Goal: Transaction & Acquisition: Purchase product/service

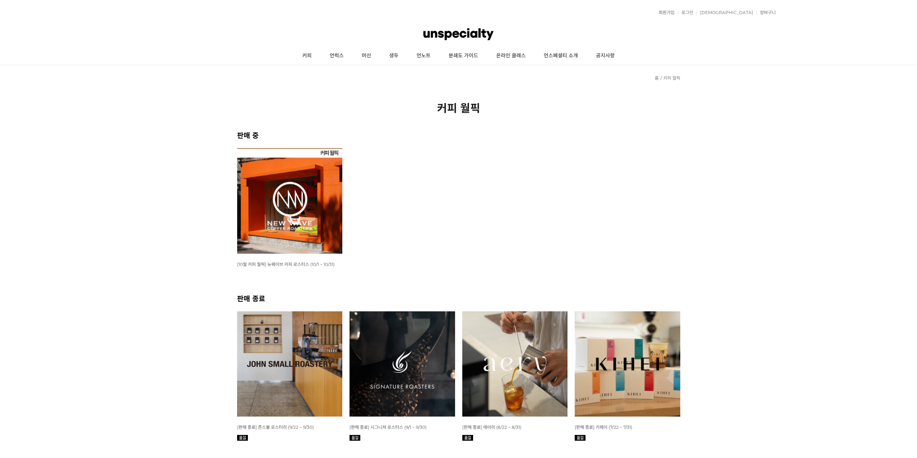
click at [269, 205] on img at bounding box center [290, 201] width 106 height 106
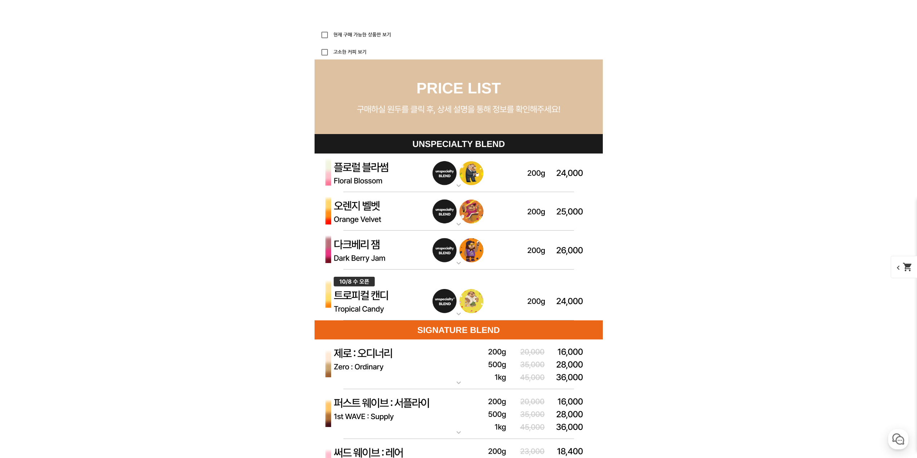
scroll to position [1981, 0]
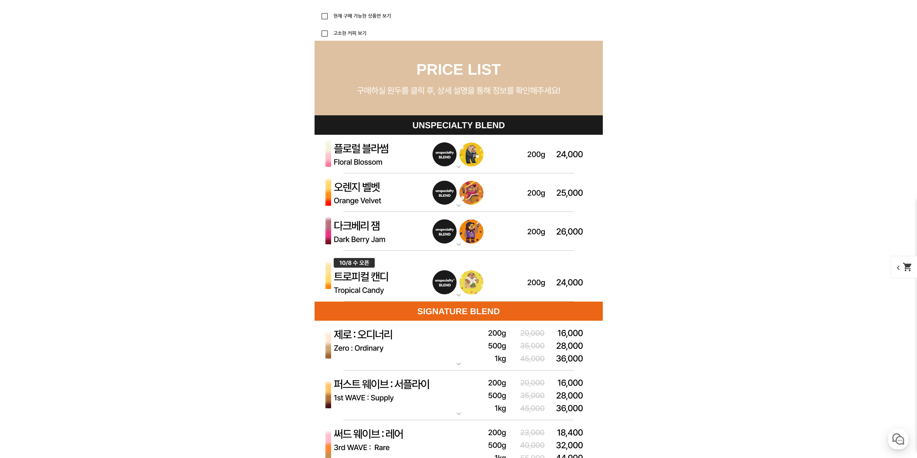
click at [355, 146] on img at bounding box center [458, 154] width 288 height 39
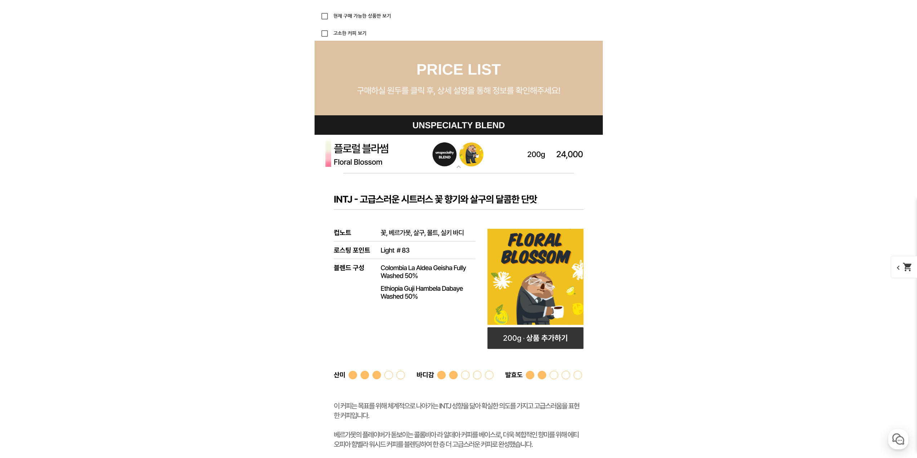
click at [355, 146] on img at bounding box center [458, 154] width 288 height 39
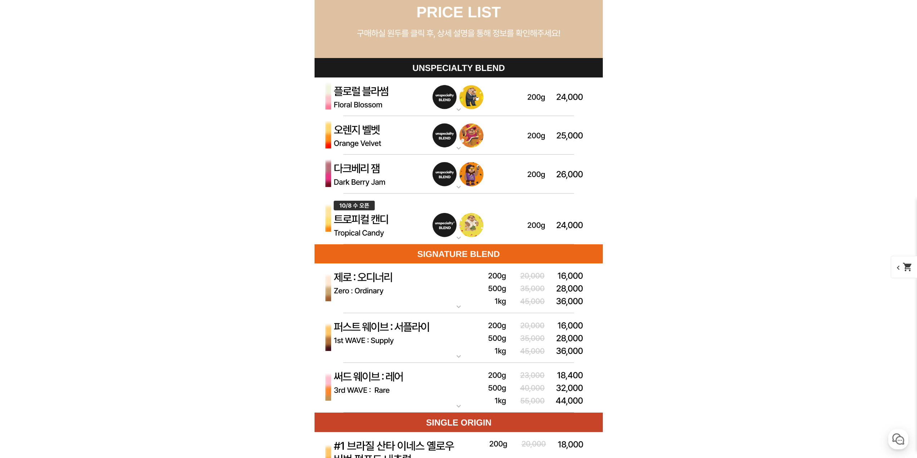
scroll to position [2017, 0]
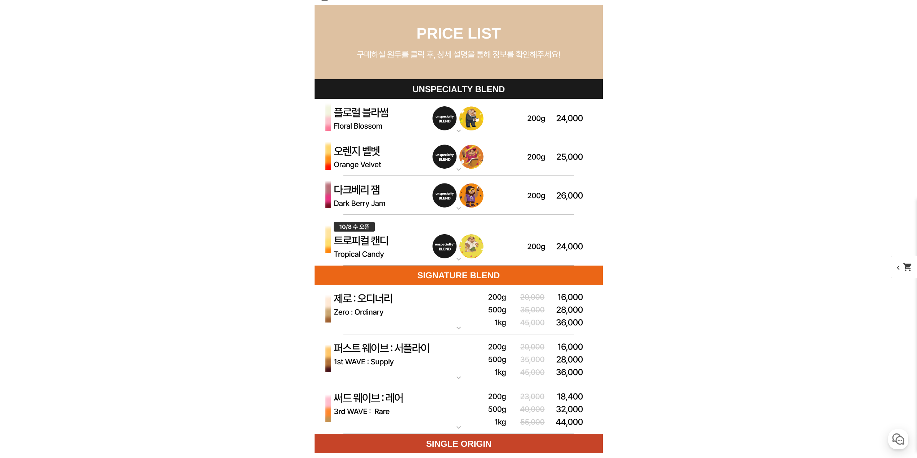
click at [352, 241] on img at bounding box center [458, 240] width 288 height 51
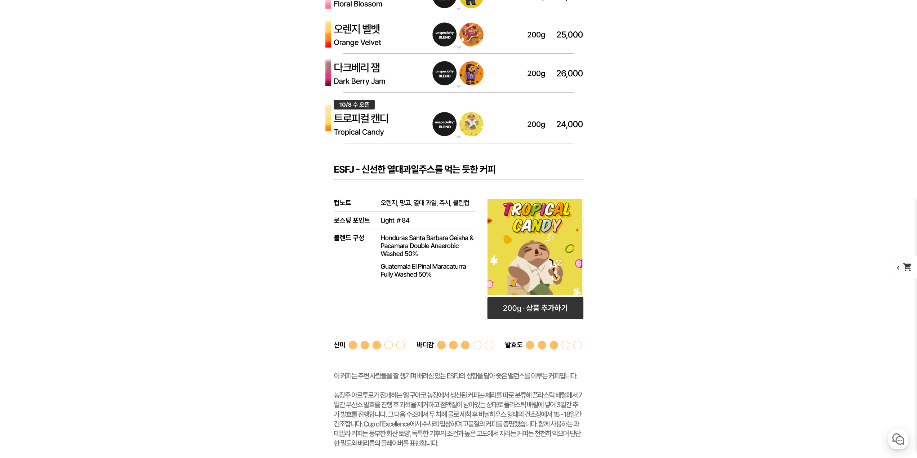
scroll to position [2125, 0]
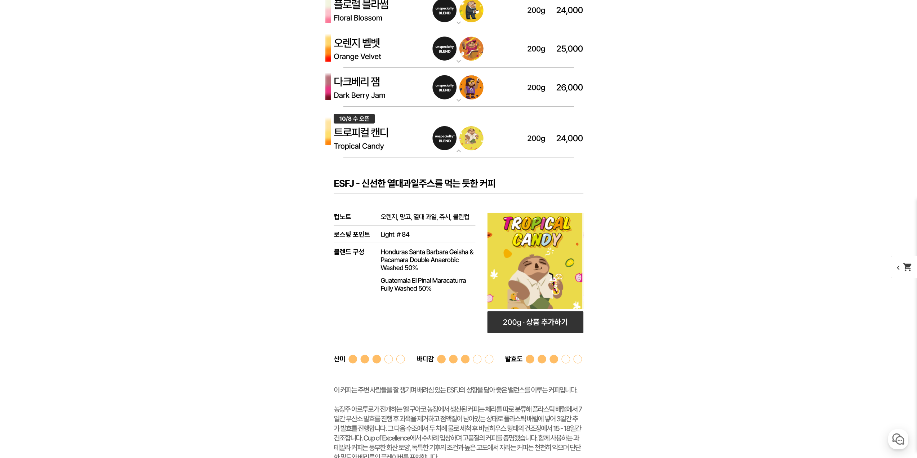
click at [362, 184] on rect at bounding box center [458, 333] width 288 height 353
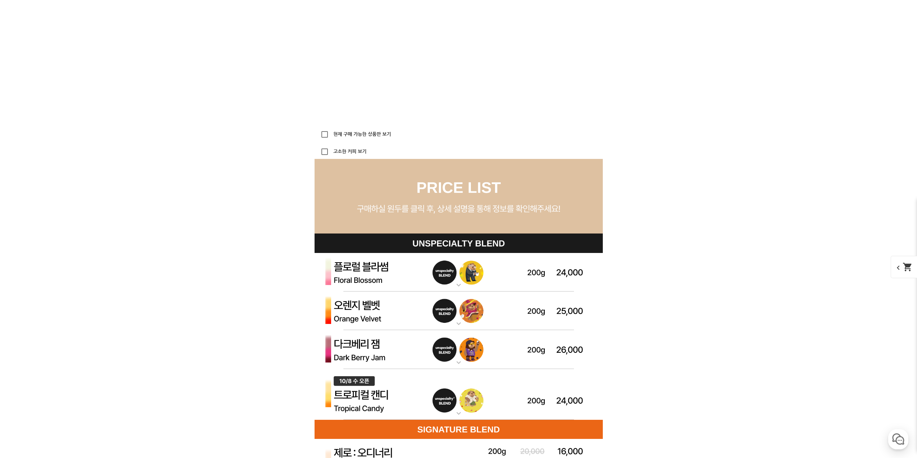
scroll to position [1909, 0]
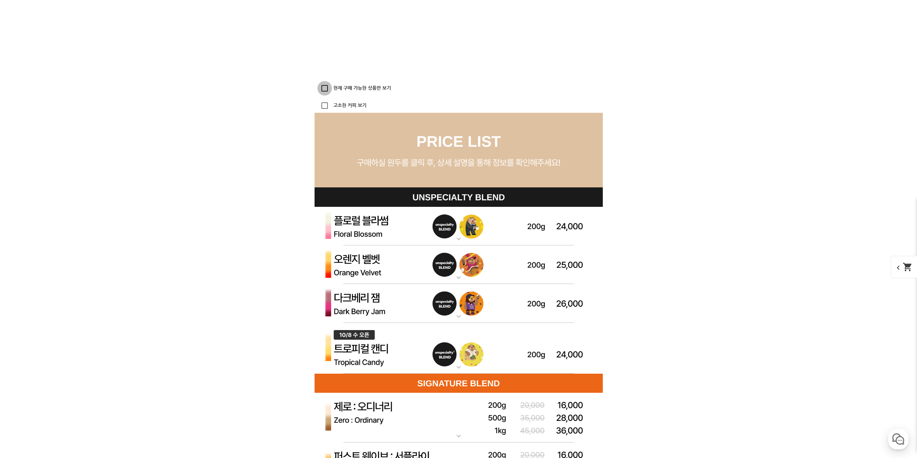
click at [323, 90] on input "현재 구매 가능한 상품만 보기" at bounding box center [324, 88] width 14 height 14
checkbox input "true"
click at [326, 106] on input "고소한 커피 보기" at bounding box center [324, 105] width 14 height 14
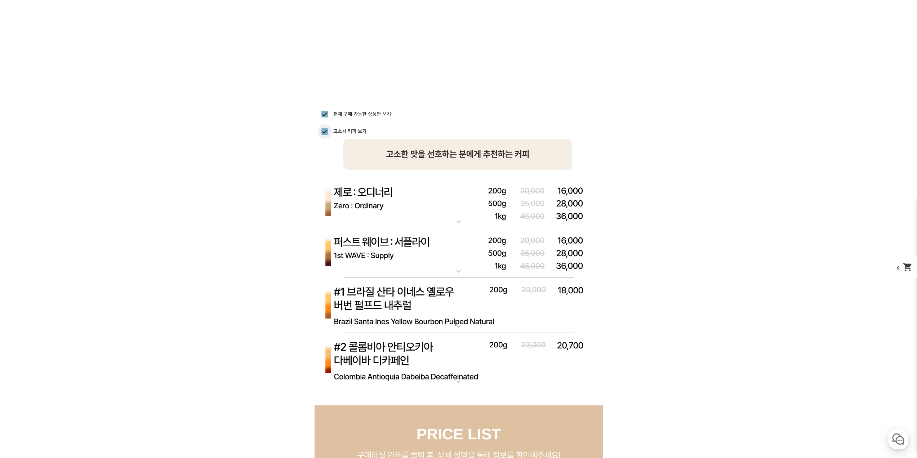
scroll to position [1873, 0]
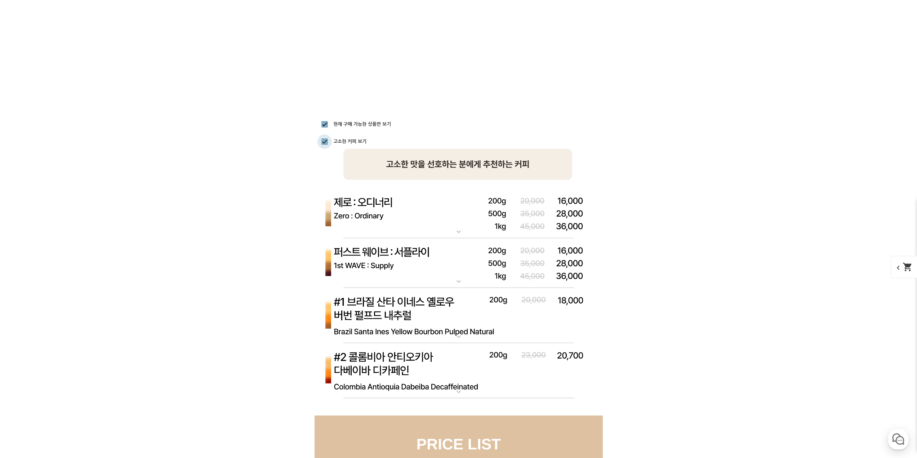
click at [324, 144] on input "고소한 커피 보기" at bounding box center [324, 141] width 14 height 14
checkbox input "false"
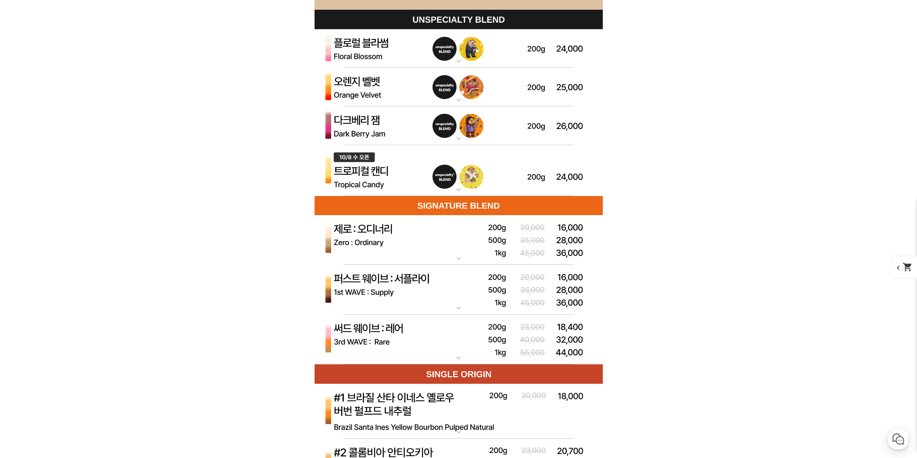
scroll to position [2089, 0]
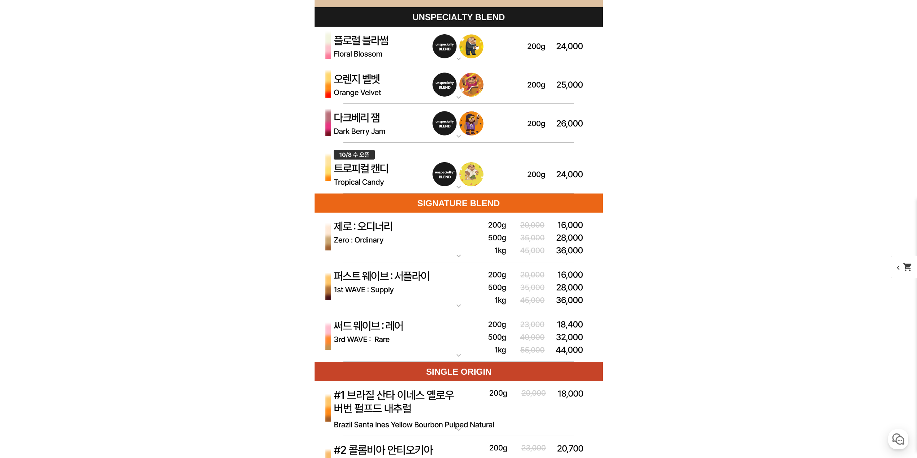
click at [376, 225] on img at bounding box center [458, 238] width 288 height 50
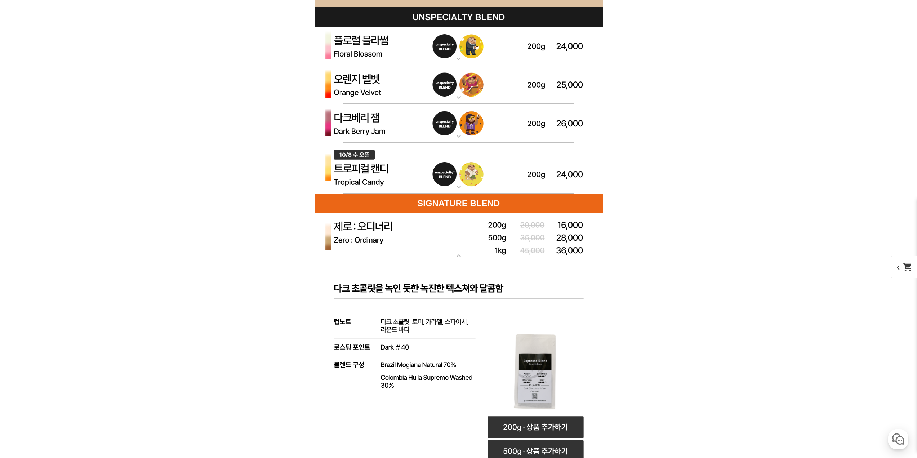
click at [376, 225] on img at bounding box center [458, 238] width 288 height 50
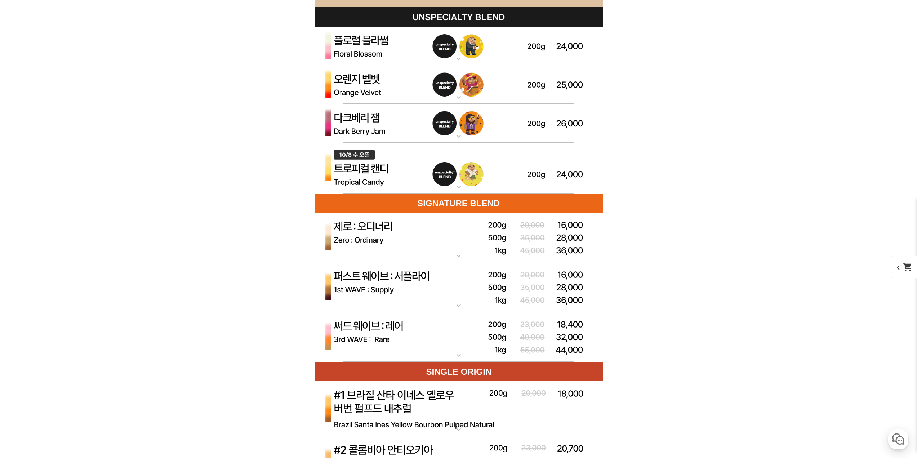
click at [361, 170] on img at bounding box center [458, 168] width 288 height 51
